Goal: Transaction & Acquisition: Purchase product/service

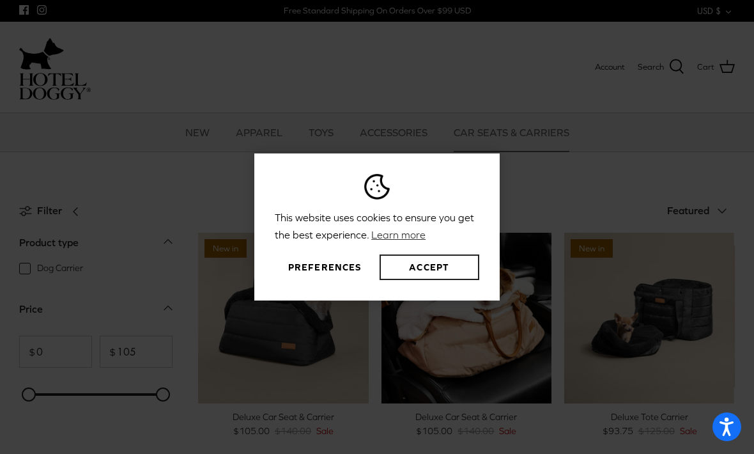
click at [456, 280] on button "Accept" at bounding box center [430, 267] width 100 height 26
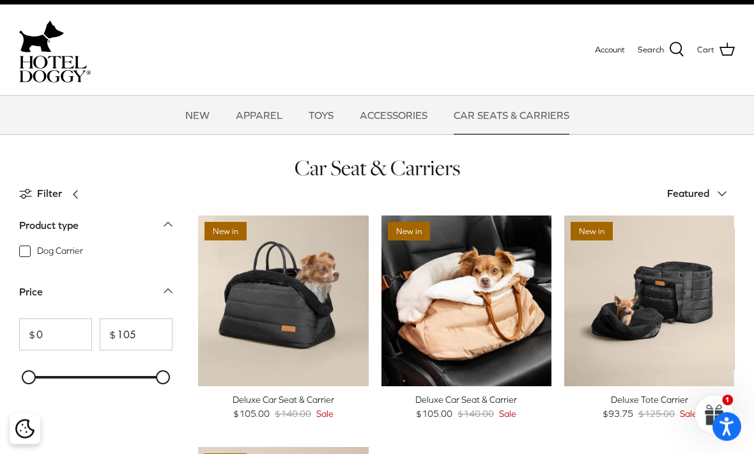
scroll to position [6, 0]
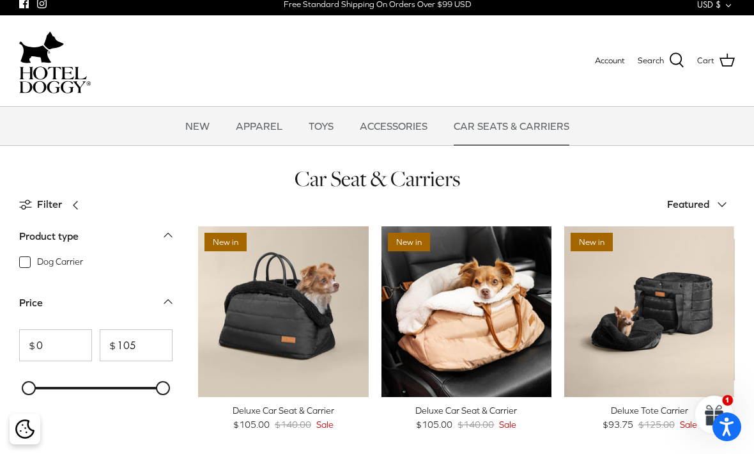
click at [311, 379] on link "Quick buy" at bounding box center [283, 377] width 158 height 26
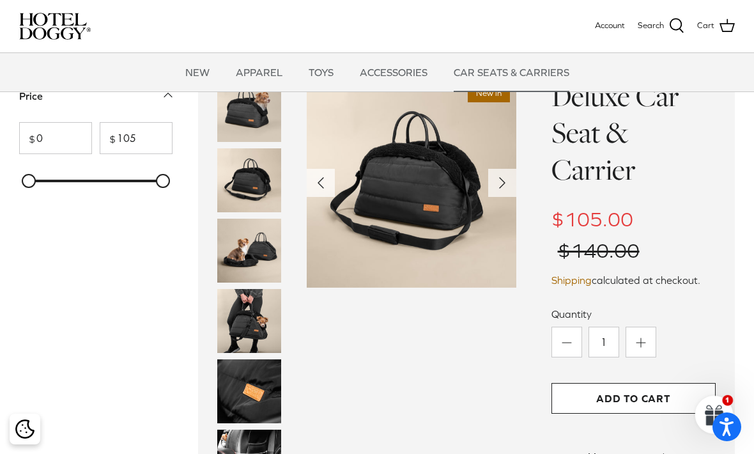
scroll to position [287, 0]
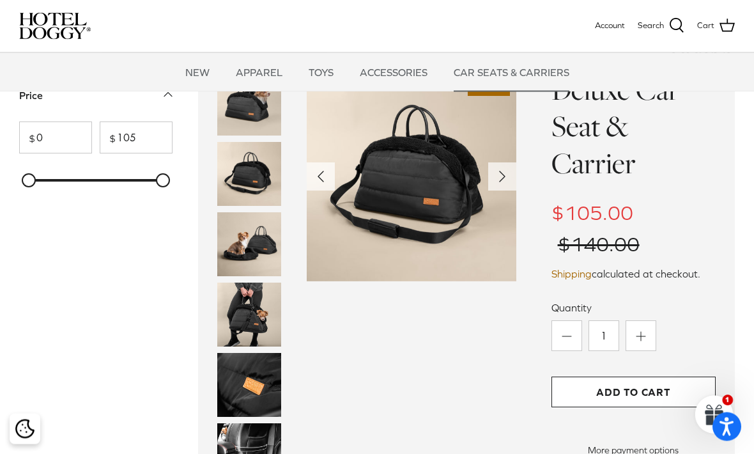
click at [256, 179] on img at bounding box center [249, 174] width 64 height 64
click at [259, 238] on img at bounding box center [249, 245] width 64 height 64
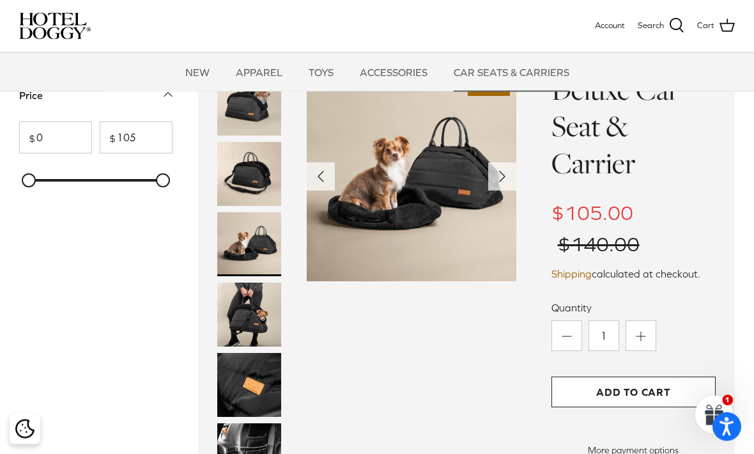
scroll to position [288, 0]
click at [264, 312] on img at bounding box center [249, 314] width 64 height 64
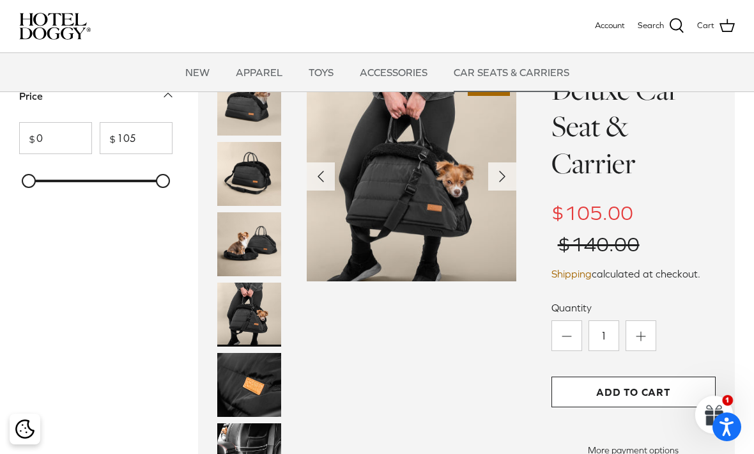
click at [266, 373] on img at bounding box center [249, 385] width 64 height 64
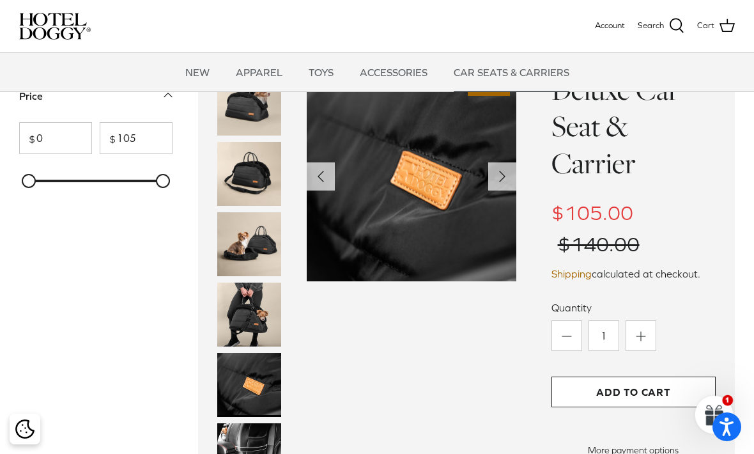
click at [257, 434] on img at bounding box center [249, 444] width 64 height 43
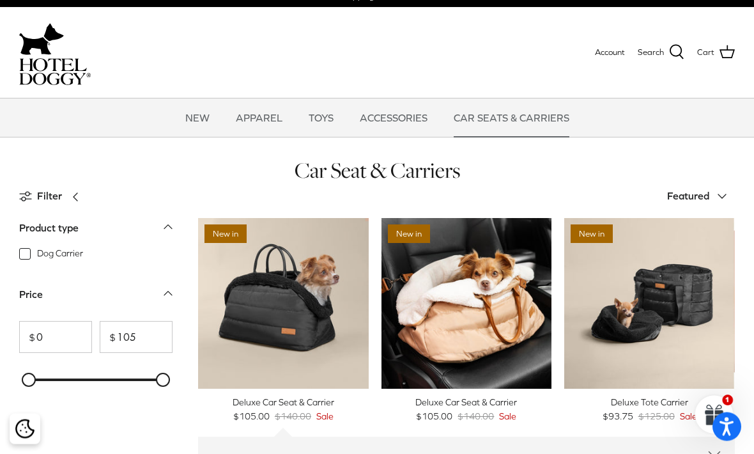
scroll to position [15, 0]
click at [293, 305] on img "Deluxe Car Seat & Carrier" at bounding box center [283, 303] width 171 height 171
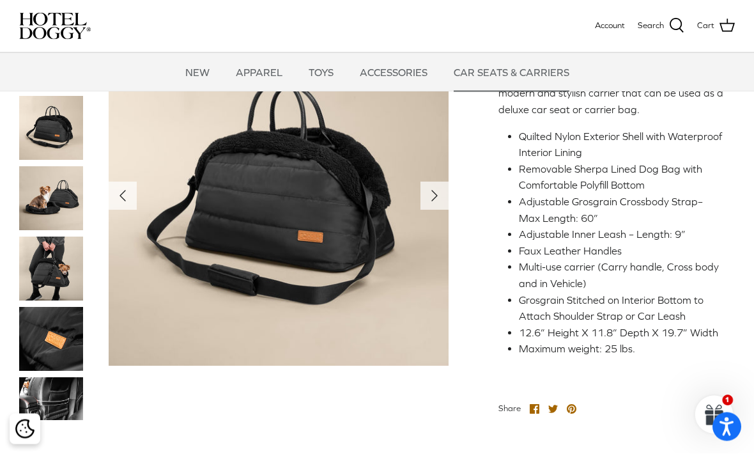
scroll to position [449, 0]
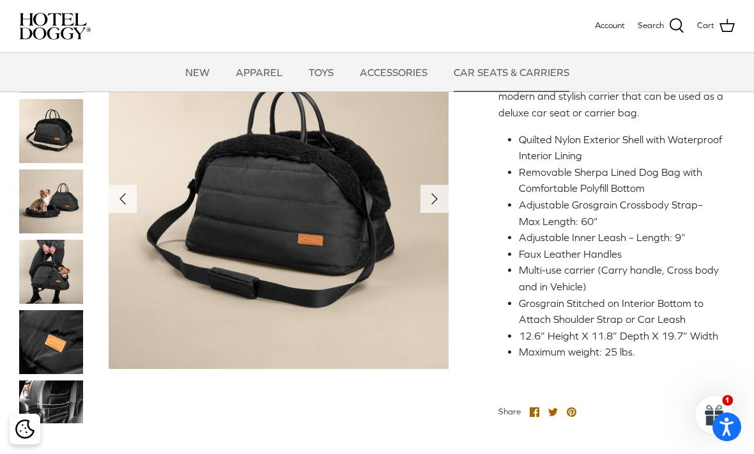
click at [47, 271] on img at bounding box center [51, 272] width 64 height 64
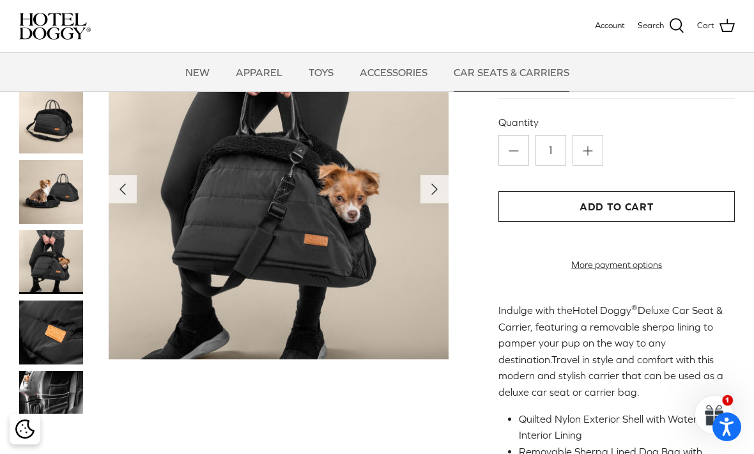
scroll to position [96, 0]
